Goal: Find specific page/section: Find specific page/section

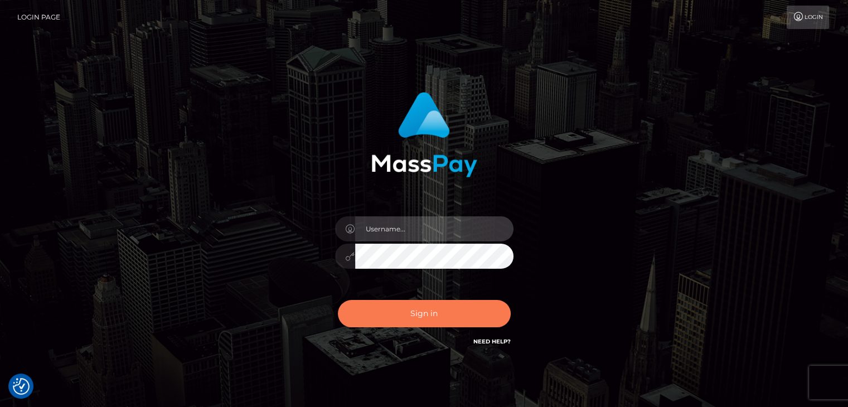
type input "ctfoheather"
click at [437, 317] on button "Sign in" at bounding box center [424, 313] width 173 height 27
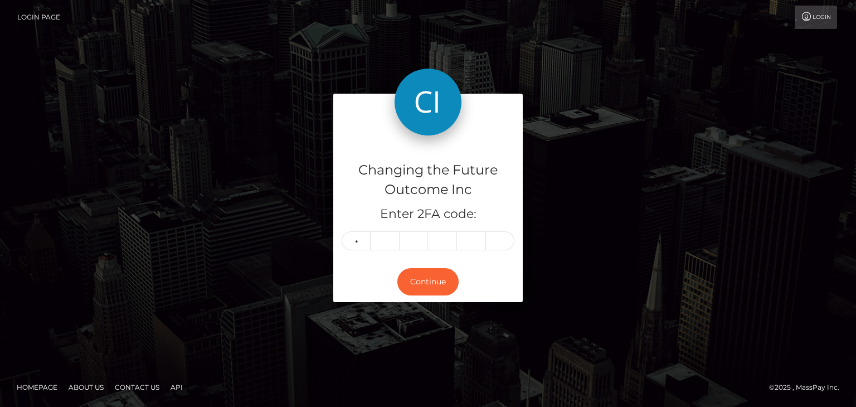
type input "1"
type input "9"
type input "0"
type input "8"
type input "5"
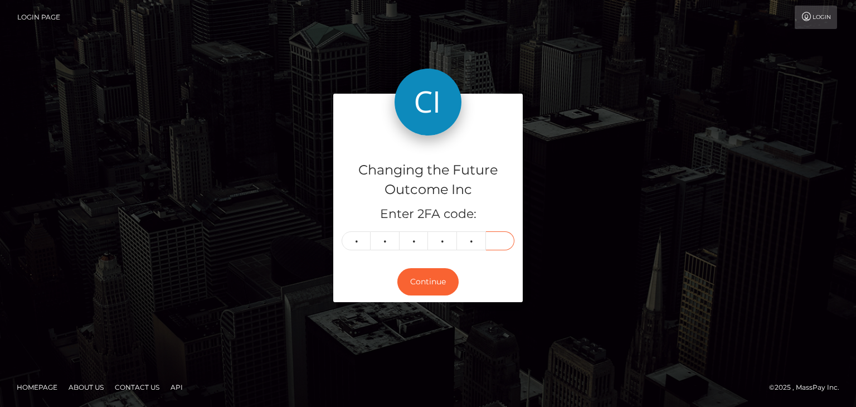
type input "7"
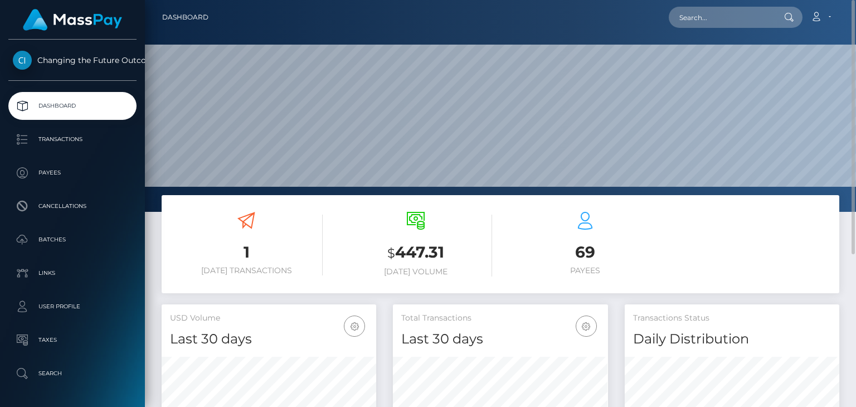
scroll to position [56, 0]
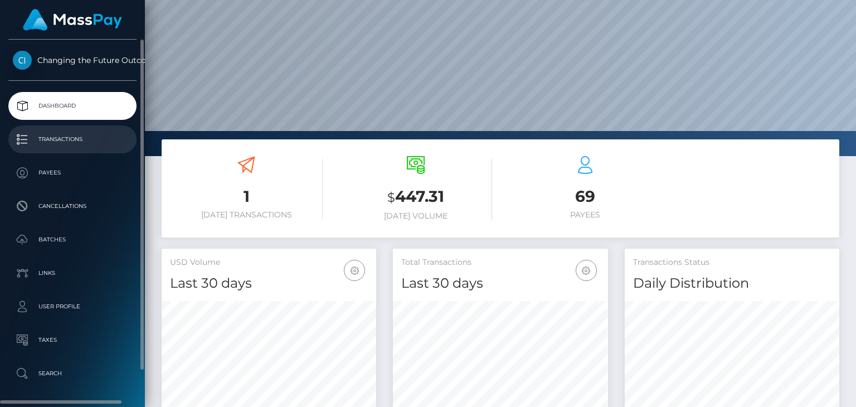
click at [64, 137] on p "Transactions" at bounding box center [72, 139] width 119 height 17
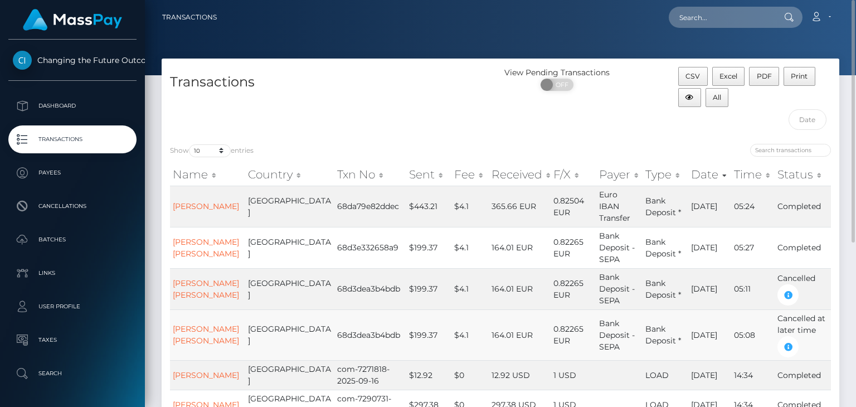
scroll to position [112, 0]
